Goal: Task Accomplishment & Management: Manage account settings

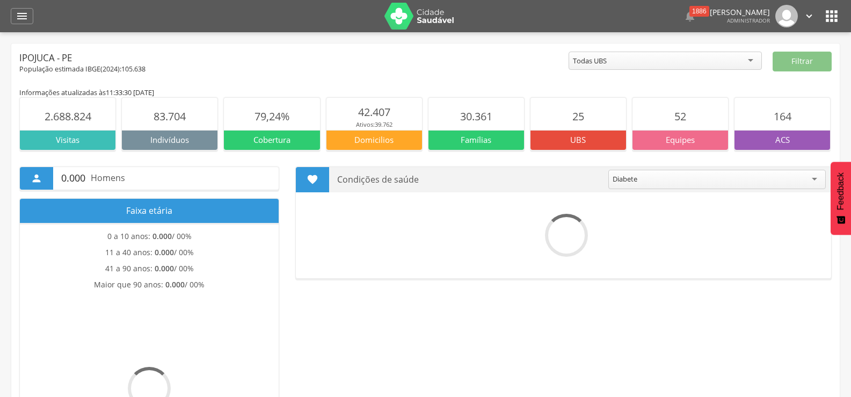
click at [809, 13] on icon "" at bounding box center [810, 16] width 12 height 12
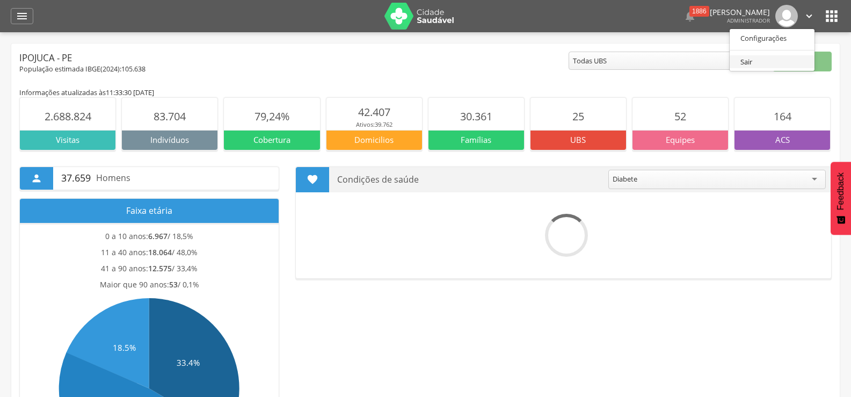
click at [769, 61] on link "Sair" at bounding box center [772, 61] width 85 height 13
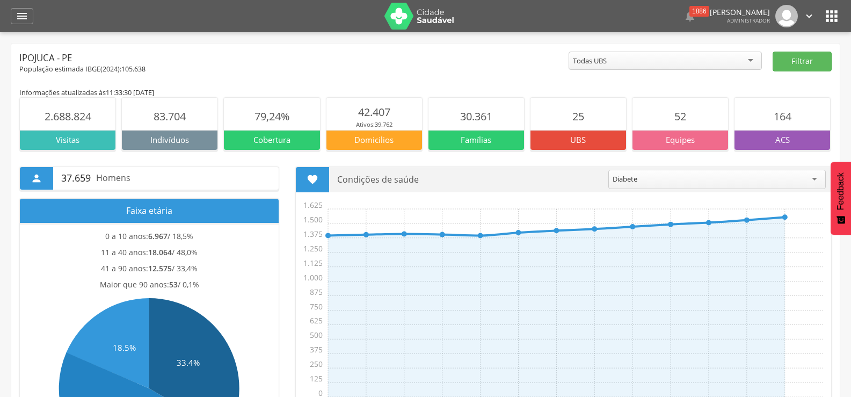
click at [807, 19] on icon "" at bounding box center [810, 16] width 12 height 12
click at [766, 61] on link "Sair" at bounding box center [772, 61] width 85 height 13
